Goal: Task Accomplishment & Management: Manage account settings

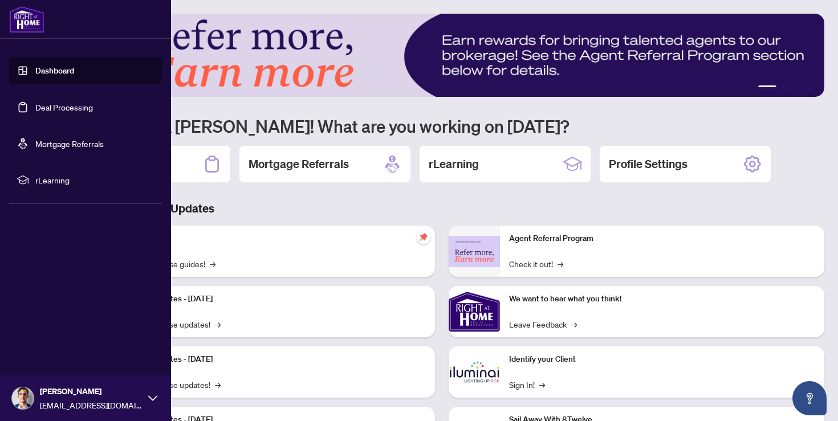
click at [35, 107] on link "Deal Processing" at bounding box center [64, 107] width 58 height 10
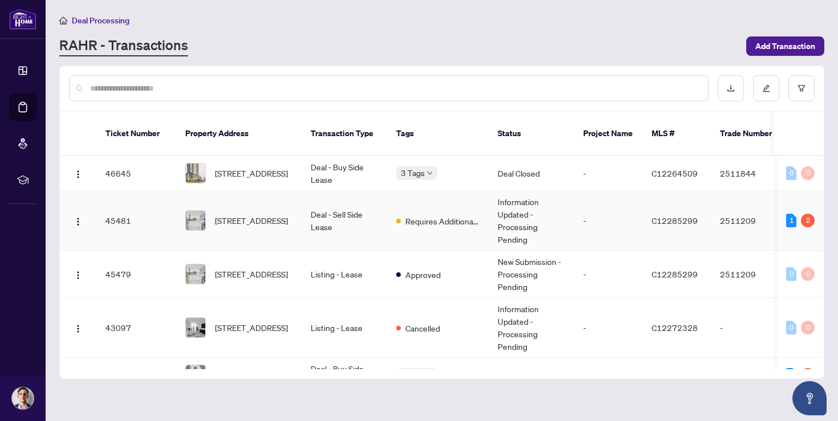
click at [485, 225] on td "Requires Additional Docs" at bounding box center [437, 221] width 101 height 60
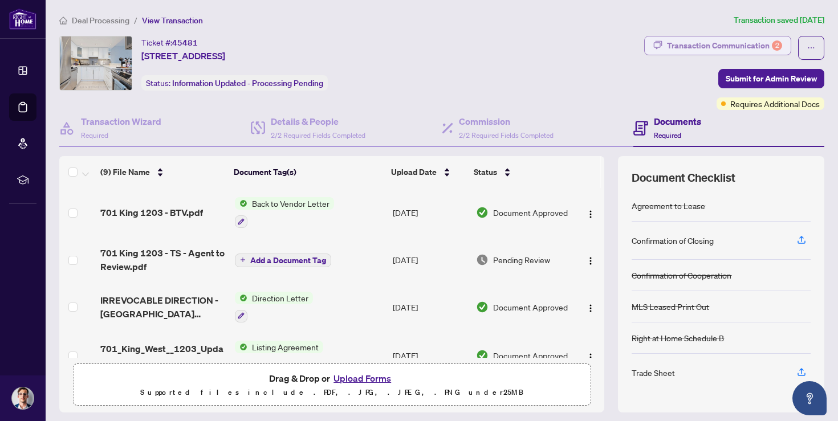
click at [734, 53] on div "Transaction Communication 2" at bounding box center [724, 45] width 115 height 18
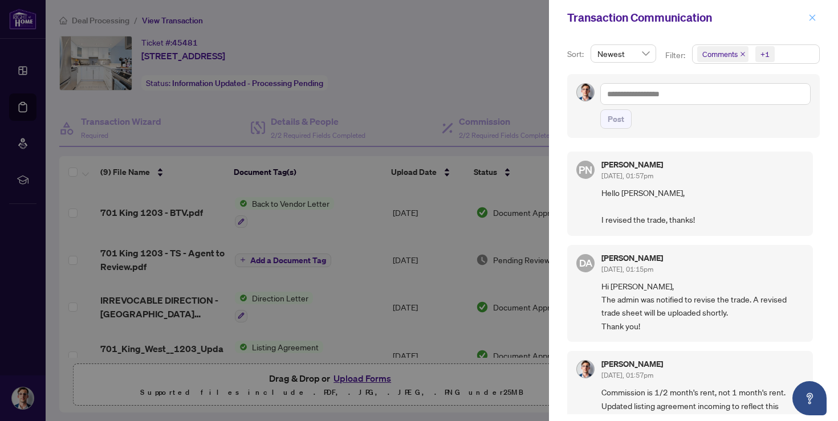
click at [806, 19] on button "button" at bounding box center [812, 18] width 15 height 14
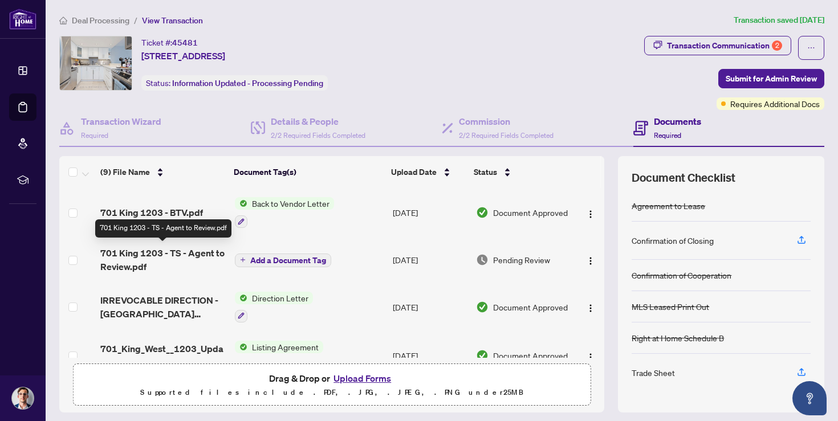
click at [162, 254] on span "701 King 1203 - TS - Agent to Review.pdf" at bounding box center [162, 259] width 125 height 27
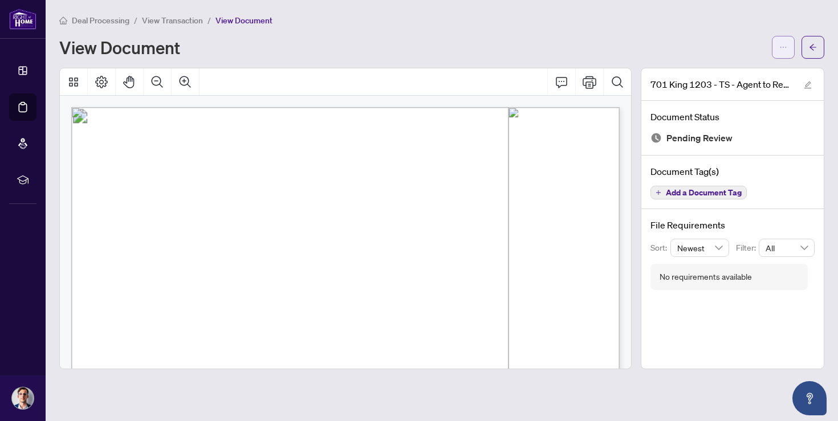
click at [779, 50] on span "button" at bounding box center [783, 47] width 8 height 18
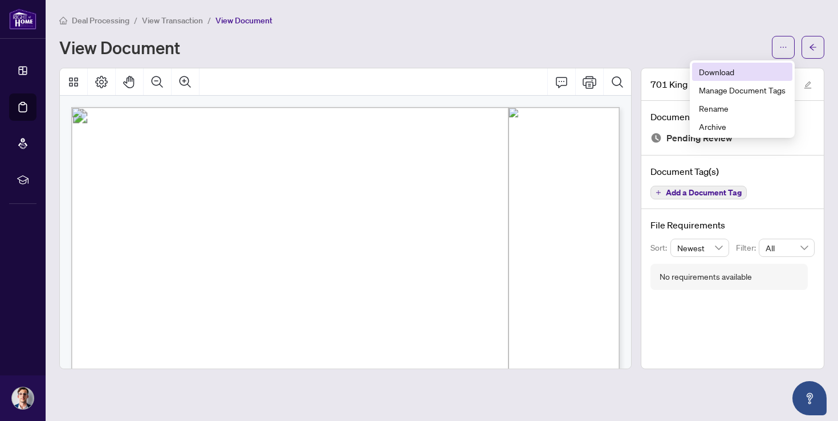
click at [741, 71] on span "Download" at bounding box center [742, 72] width 87 height 13
click at [159, 28] on div "Deal Processing / View Transaction / View Document View Document" at bounding box center [441, 36] width 765 height 45
click at [127, 27] on div "Deal Processing / View Transaction / View Document View Document" at bounding box center [441, 36] width 765 height 45
click at [153, 23] on span "View Transaction" at bounding box center [172, 20] width 61 height 10
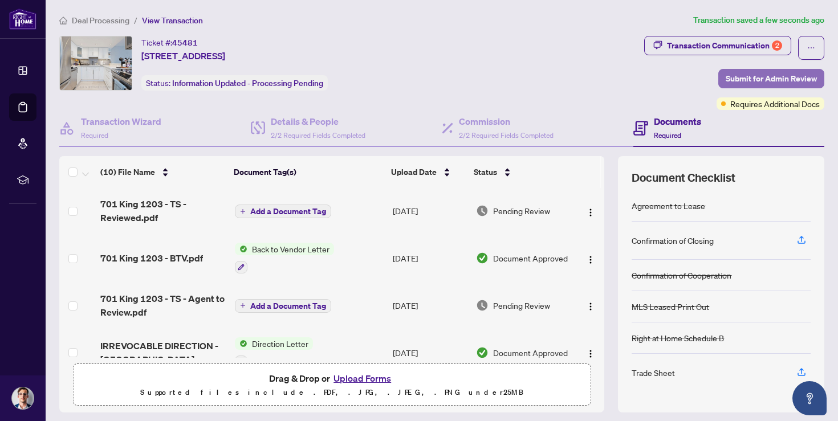
click at [759, 80] on span "Submit for Admin Review" at bounding box center [771, 79] width 91 height 18
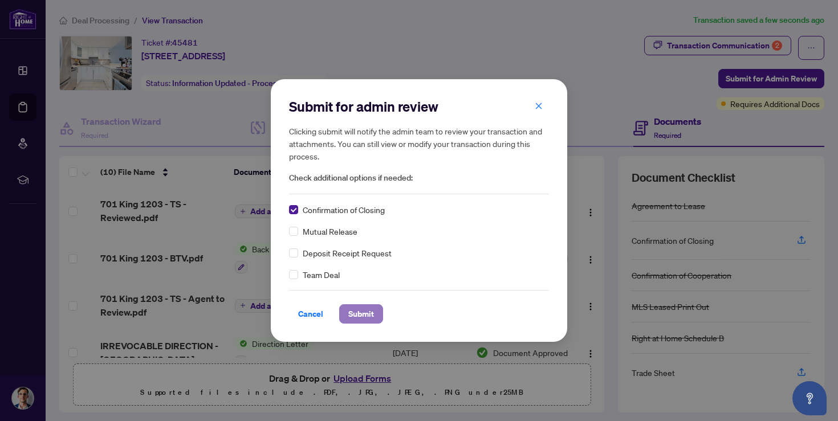
click at [360, 316] on span "Submit" at bounding box center [361, 314] width 26 height 18
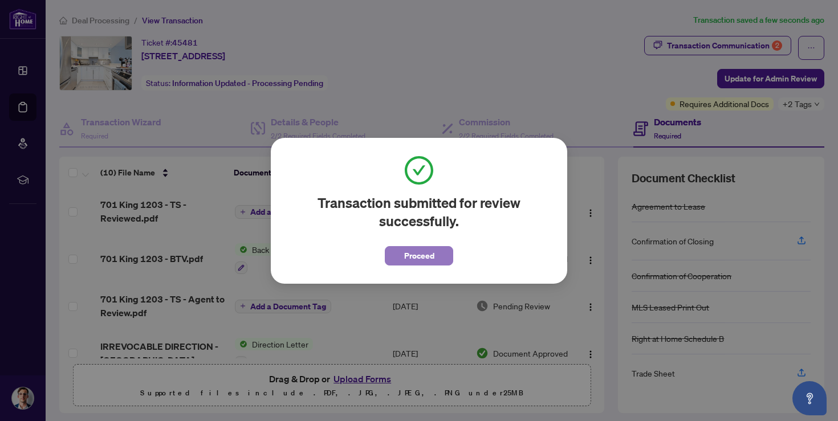
click at [424, 253] on span "Proceed" at bounding box center [419, 256] width 30 height 18
